Goal: Navigation & Orientation: Find specific page/section

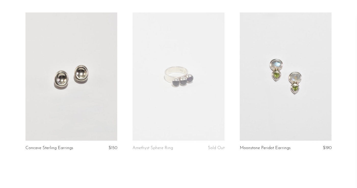
scroll to position [1804, 0]
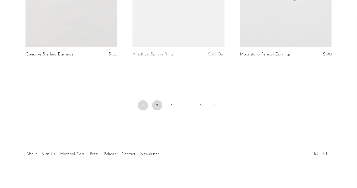
click at [154, 106] on link "2" at bounding box center [157, 105] width 10 height 10
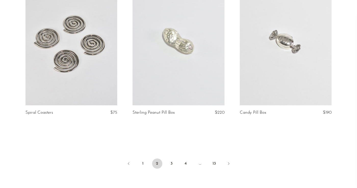
scroll to position [1776, 0]
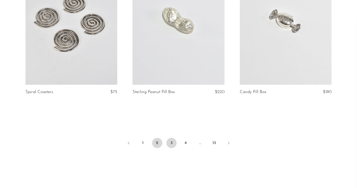
click at [173, 140] on link "3" at bounding box center [171, 143] width 10 height 10
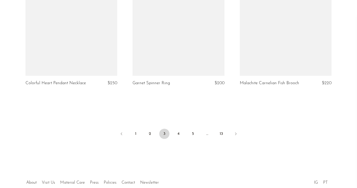
scroll to position [1804, 0]
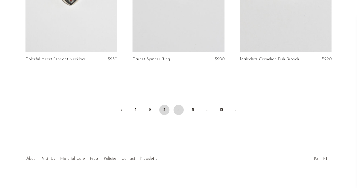
click at [182, 105] on link "4" at bounding box center [179, 110] width 10 height 10
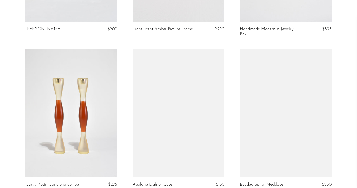
scroll to position [936, 0]
